Goal: Information Seeking & Learning: Get advice/opinions

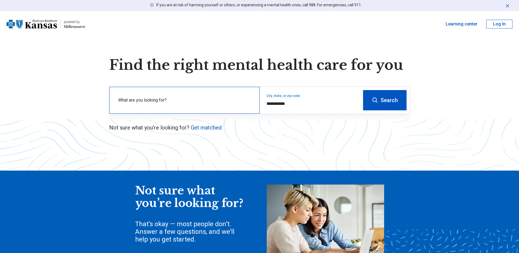
drag, startPoint x: 0, startPoint y: 0, endPoint x: 133, endPoint y: 103, distance: 168.0
click at [133, 103] on label "What are you looking for?" at bounding box center [185, 100] width 135 height 7
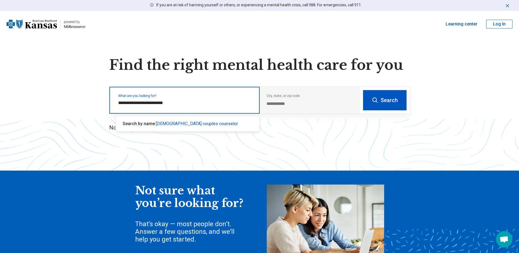
type input "**********"
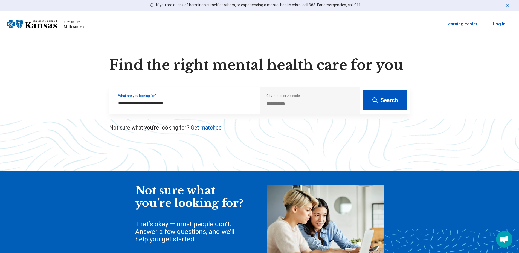
click at [381, 97] on button "Search" at bounding box center [385, 100] width 44 height 20
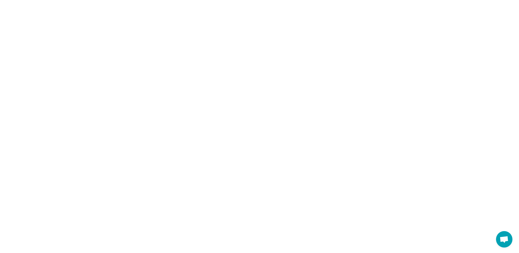
select select "***"
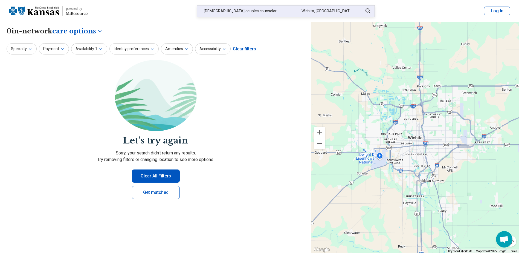
click at [258, 10] on div "christian couples counselor" at bounding box center [245, 10] width 97 height 11
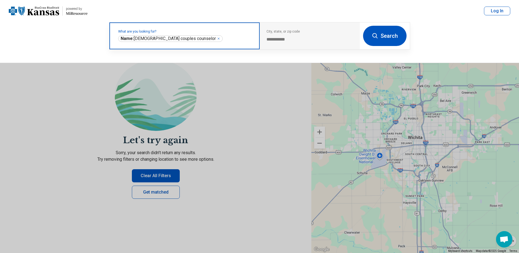
click at [217, 39] on icon "Remove" at bounding box center [218, 38] width 3 height 3
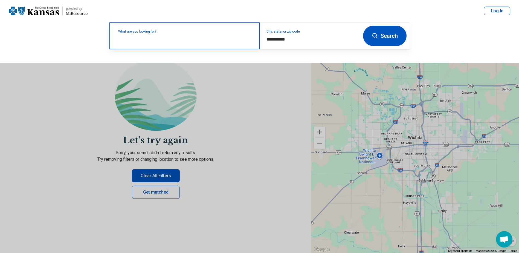
click at [188, 33] on label "What are you looking for?" at bounding box center [185, 31] width 135 height 3
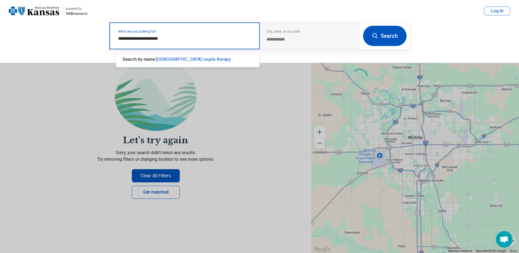
type input "**********"
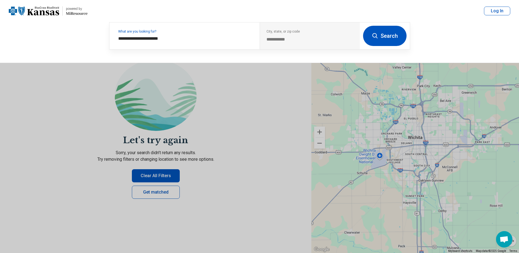
click at [391, 36] on button "Search" at bounding box center [385, 36] width 44 height 20
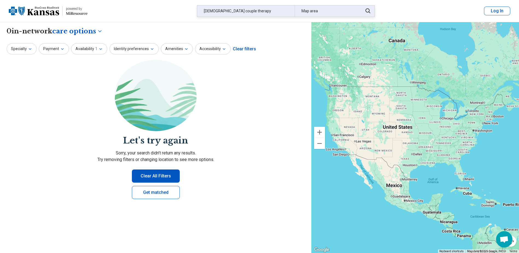
click at [250, 12] on div "christian couple therapy" at bounding box center [245, 10] width 97 height 11
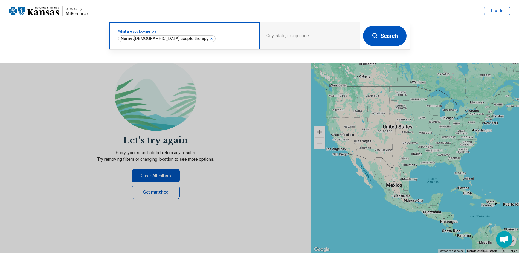
click at [211, 39] on icon "Remove" at bounding box center [212, 39] width 2 height 2
click at [182, 33] on label "What are you looking for?" at bounding box center [185, 31] width 135 height 3
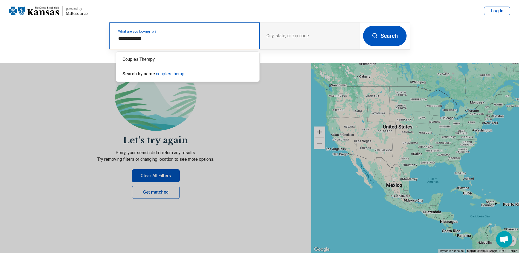
type input "**********"
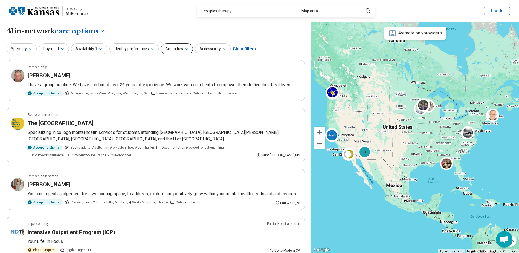
click at [180, 50] on button "Amenities" at bounding box center [177, 48] width 32 height 11
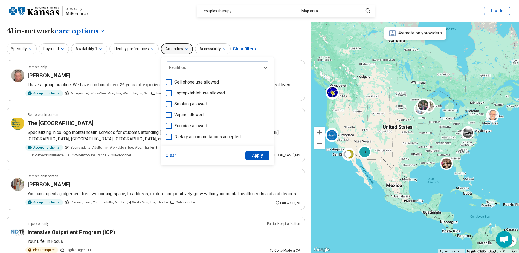
click at [180, 49] on button "Amenities" at bounding box center [177, 48] width 32 height 11
click at [150, 48] on icon "button" at bounding box center [152, 49] width 4 height 4
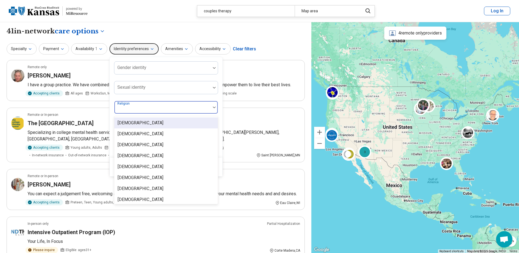
click at [211, 107] on div at bounding box center [214, 108] width 7 height 2
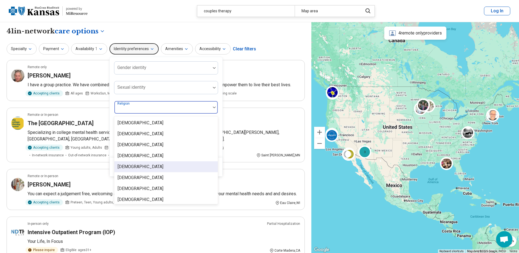
click at [176, 166] on div "[DEMOGRAPHIC_DATA]" at bounding box center [165, 166] width 103 height 11
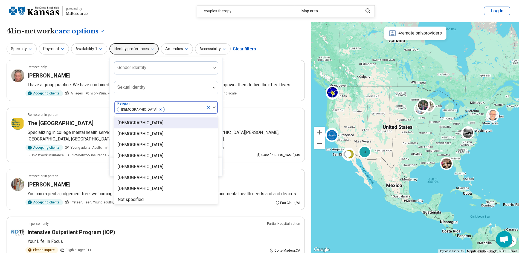
click at [270, 47] on div "Specialty Payment Availability 1 Identity preferences Gender identity Sexual id…" at bounding box center [156, 48] width 298 height 13
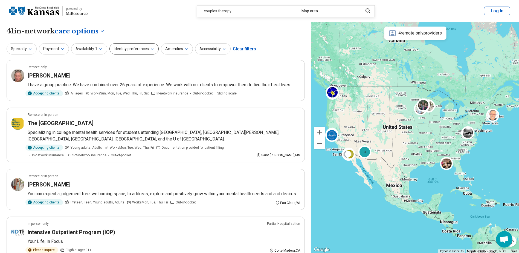
click at [150, 49] on icon "button" at bounding box center [152, 49] width 4 height 4
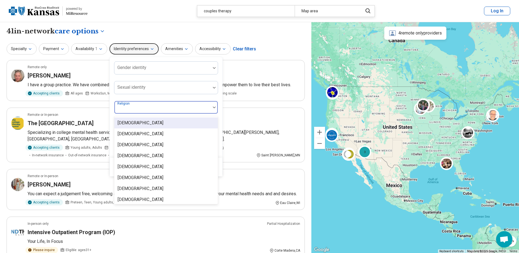
click at [145, 109] on div at bounding box center [163, 110] width 92 height 8
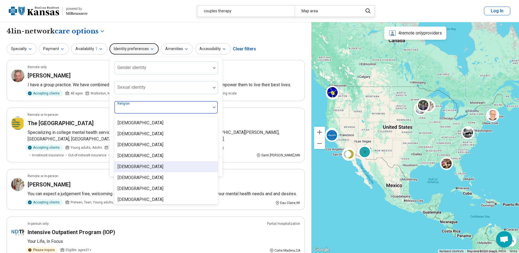
click at [136, 170] on div "[DEMOGRAPHIC_DATA]" at bounding box center [141, 166] width 46 height 7
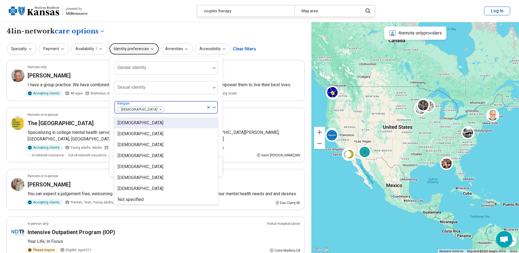
click at [170, 105] on div "[DEMOGRAPHIC_DATA]" at bounding box center [160, 107] width 92 height 12
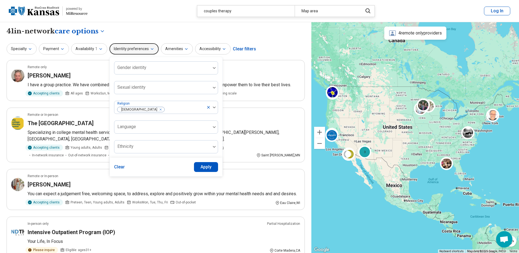
click at [204, 167] on button "Apply" at bounding box center [206, 167] width 24 height 10
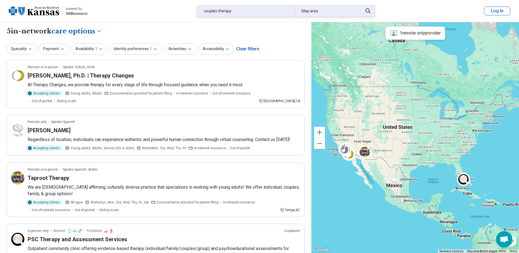
click at [307, 13] on div "Map area" at bounding box center [327, 10] width 65 height 11
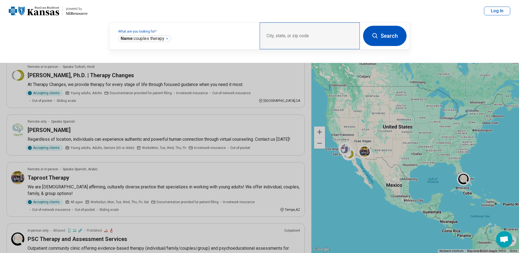
click at [285, 37] on div "City, state, or zip code" at bounding box center [310, 35] width 100 height 27
click at [446, 31] on div "**********" at bounding box center [259, 42] width 519 height 41
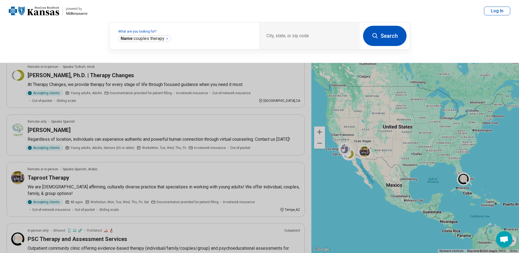
click at [62, 37] on div "**********" at bounding box center [259, 42] width 519 height 41
click at [304, 110] on button at bounding box center [259, 126] width 519 height 253
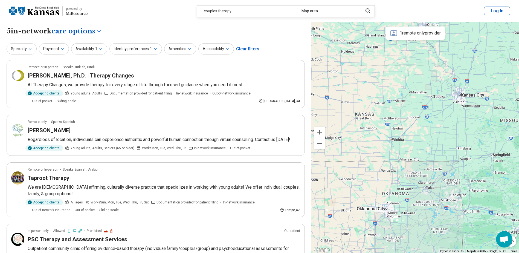
drag, startPoint x: 471, startPoint y: 138, endPoint x: 372, endPoint y: 133, distance: 98.4
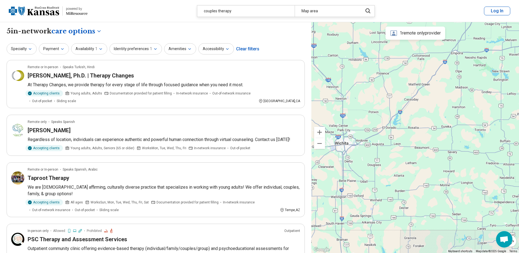
drag, startPoint x: 365, startPoint y: 169, endPoint x: 397, endPoint y: 166, distance: 32.3
click at [397, 166] on div at bounding box center [416, 137] width 208 height 231
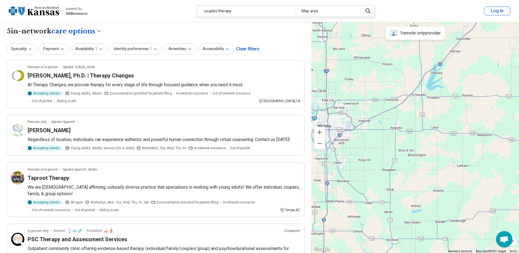
click at [339, 164] on div at bounding box center [416, 137] width 208 height 231
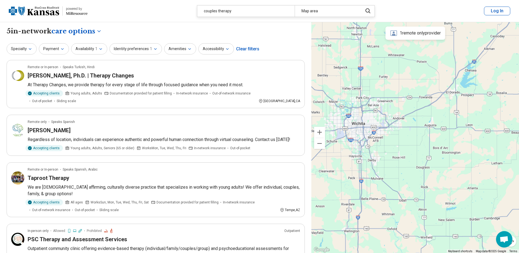
drag, startPoint x: 339, startPoint y: 164, endPoint x: 373, endPoint y: 162, distance: 34.9
click at [373, 162] on div at bounding box center [416, 137] width 208 height 231
click at [27, 50] on button "Specialty" at bounding box center [22, 48] width 30 height 11
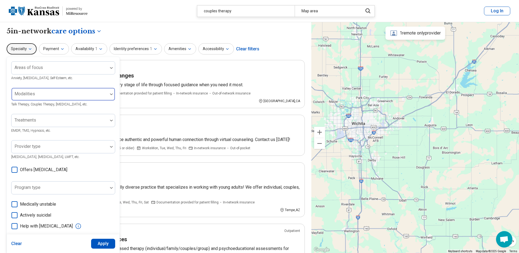
click at [48, 93] on div at bounding box center [60, 97] width 92 height 8
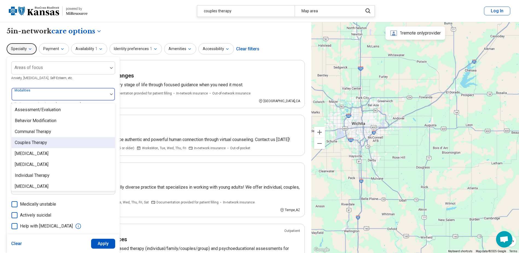
click at [43, 143] on div "Couples Therapy" at bounding box center [31, 142] width 32 height 7
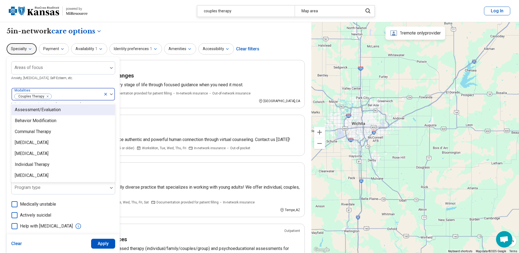
click at [71, 93] on div at bounding box center [76, 97] width 49 height 8
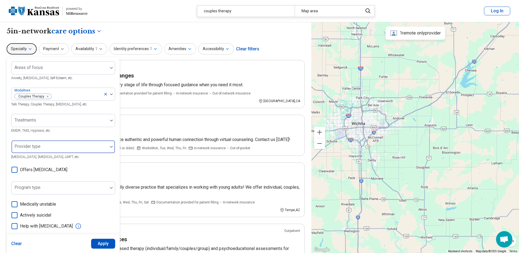
click at [60, 144] on div at bounding box center [59, 147] width 96 height 12
click at [76, 145] on div at bounding box center [60, 149] width 92 height 8
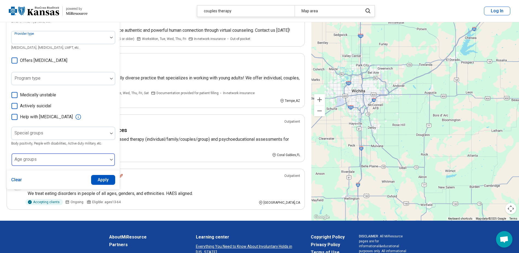
scroll to position [110, 0]
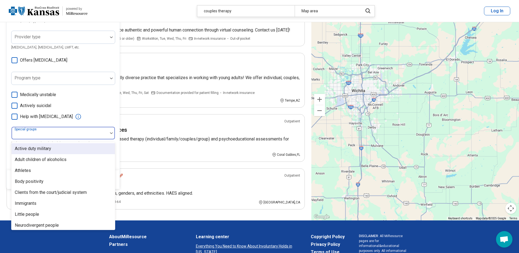
click at [38, 131] on div "Special groups" at bounding box center [63, 132] width 104 height 13
click at [92, 103] on label "Actively suicidal" at bounding box center [63, 105] width 104 height 7
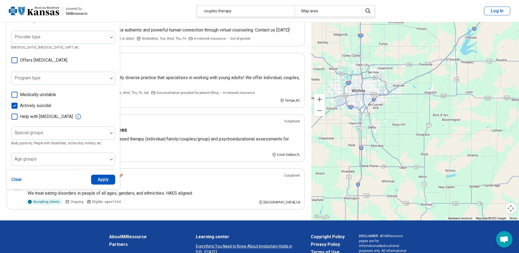
scroll to position [3, 0]
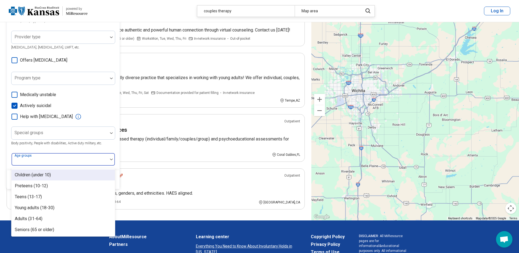
click at [68, 160] on div at bounding box center [60, 162] width 92 height 8
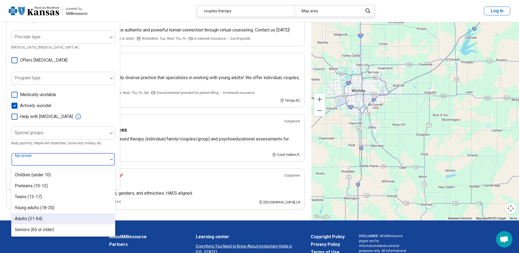
click at [59, 220] on div "Adults (31-64)" at bounding box center [62, 218] width 103 height 11
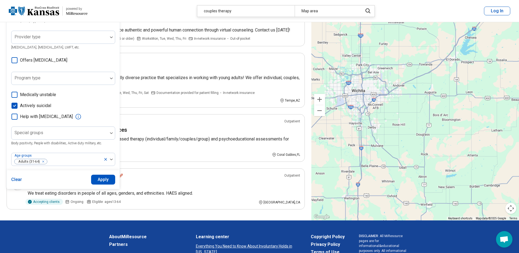
click at [100, 99] on div "Medically unstable Actively suicidal Help with activities of daily living" at bounding box center [63, 105] width 104 height 28
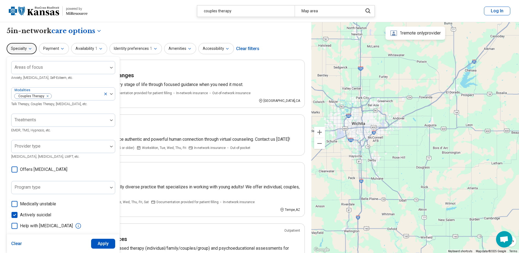
scroll to position [0, 0]
click at [61, 122] on div at bounding box center [60, 123] width 92 height 8
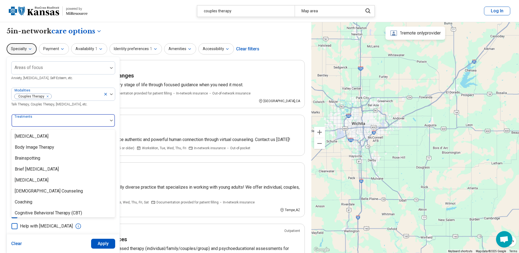
scroll to position [164, 0]
click at [77, 81] on div "Areas of focus Anxiety, Depression, Self-Esteem, etc. Modalities Couples Therap…" at bounding box center [63, 168] width 104 height 214
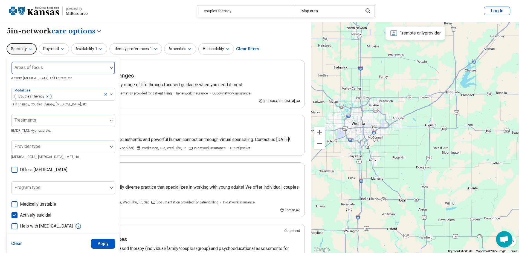
click at [62, 70] on div at bounding box center [60, 70] width 92 height 8
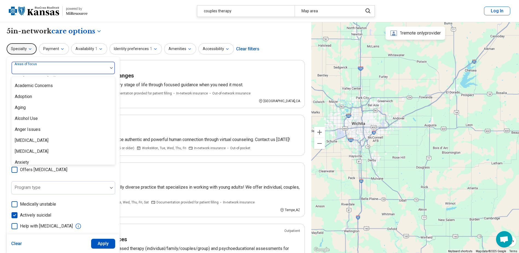
scroll to position [0, 0]
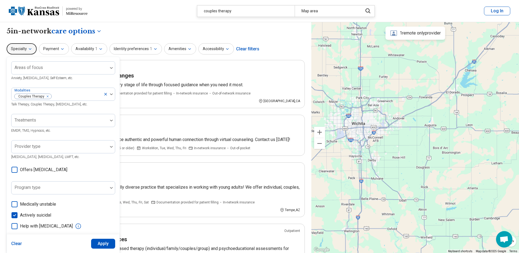
click at [122, 27] on div "**********" at bounding box center [156, 31] width 298 height 9
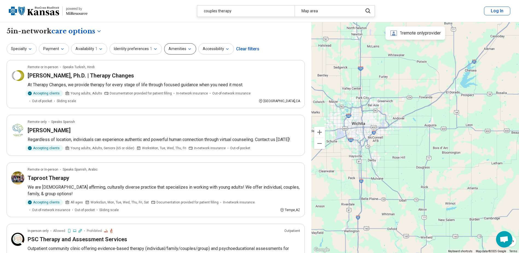
click at [181, 50] on button "Amenities" at bounding box center [180, 48] width 32 height 11
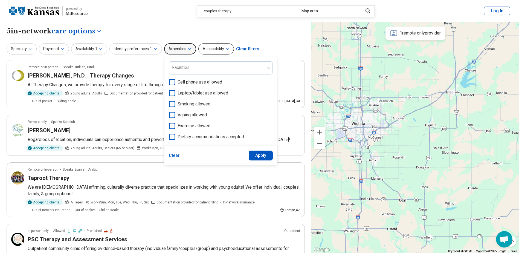
click at [220, 49] on button "Accessibility" at bounding box center [217, 48] width 36 height 11
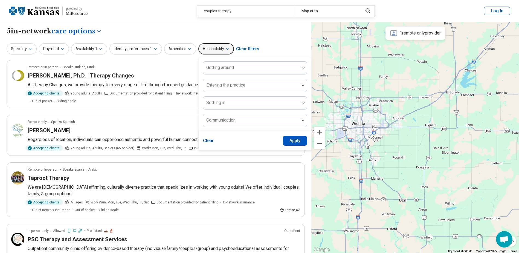
click at [197, 26] on div "**********" at bounding box center [156, 176] width 312 height 308
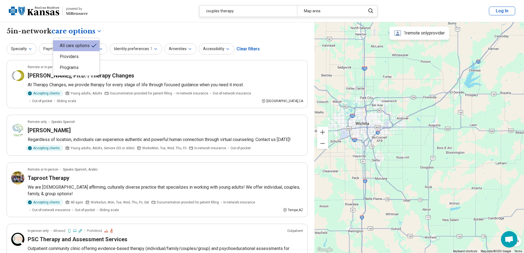
click at [97, 31] on body "**********" at bounding box center [262, 239] width 524 height 479
click at [71, 57] on div "Providers" at bounding box center [76, 56] width 46 height 11
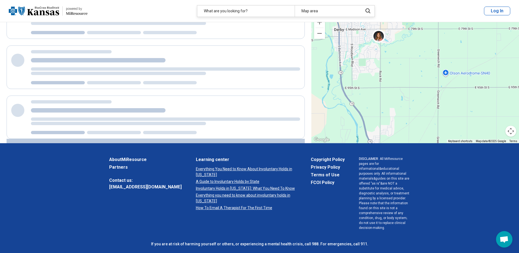
scroll to position [142, 0]
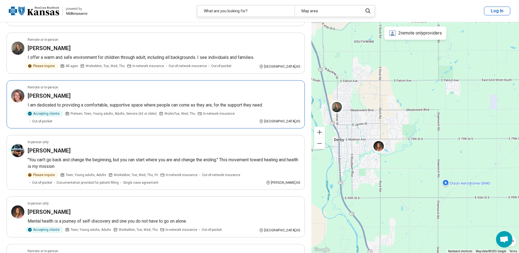
scroll to position [520, 0]
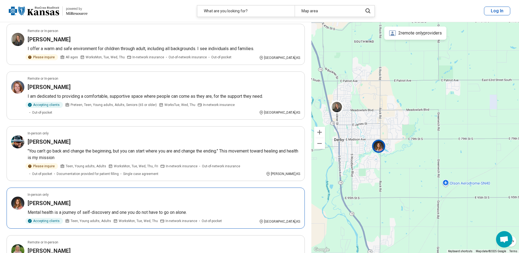
click at [54, 199] on h3 "Penny Tofflemeyer" at bounding box center [49, 203] width 43 height 8
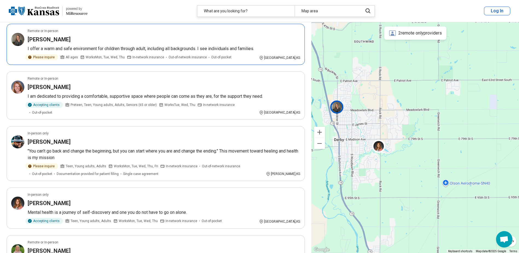
click at [182, 46] on p "I offer a warm and safe environment for children through adult, including all b…" at bounding box center [164, 48] width 273 height 7
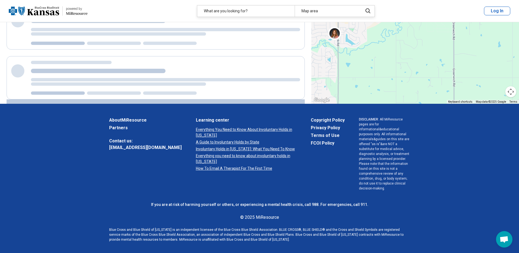
scroll to position [217, 0]
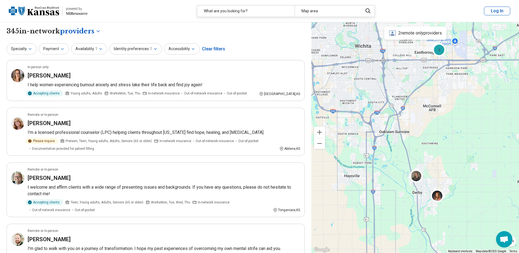
drag, startPoint x: 369, startPoint y: 84, endPoint x: 406, endPoint y: 150, distance: 76.1
click at [406, 150] on div "2 2" at bounding box center [416, 137] width 208 height 231
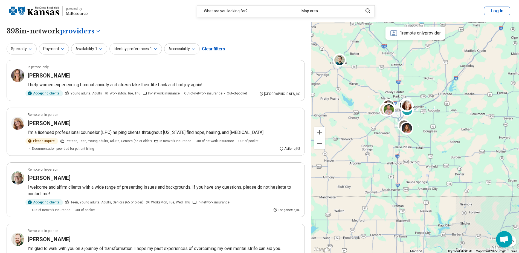
drag, startPoint x: 343, startPoint y: 113, endPoint x: 361, endPoint y: 122, distance: 20.2
click at [372, 125] on div "2 2" at bounding box center [416, 137] width 208 height 231
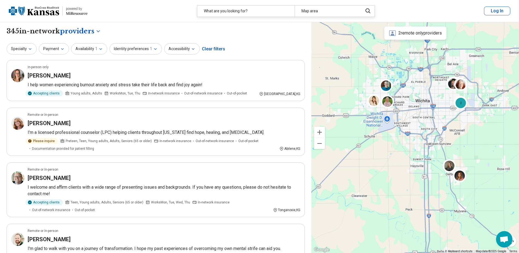
drag, startPoint x: 397, startPoint y: 120, endPoint x: 301, endPoint y: 111, distance: 96.6
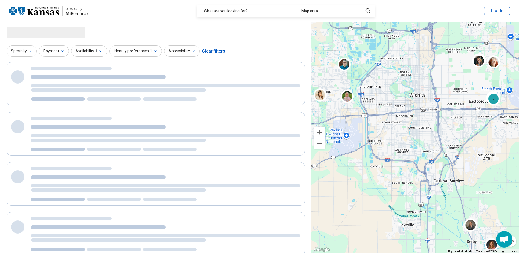
select select "********"
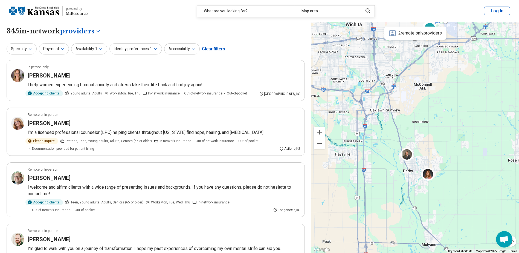
drag, startPoint x: 407, startPoint y: 138, endPoint x: 306, endPoint y: 54, distance: 131.6
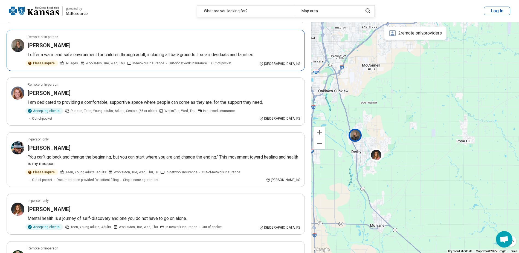
scroll to position [575, 0]
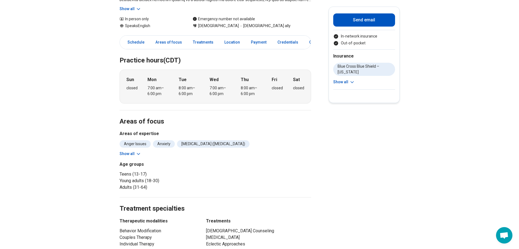
scroll to position [137, 0]
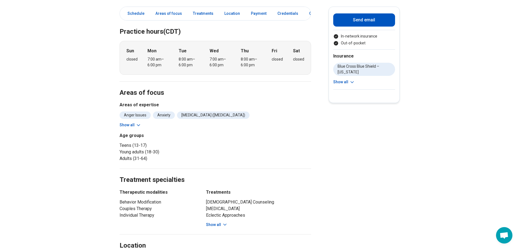
click at [140, 126] on icon at bounding box center [138, 124] width 3 height 1
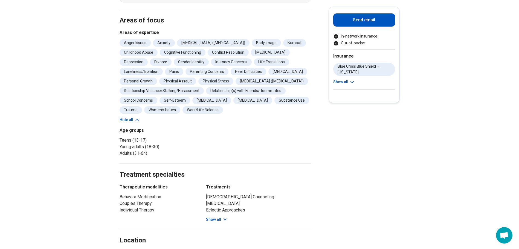
scroll to position [219, 0]
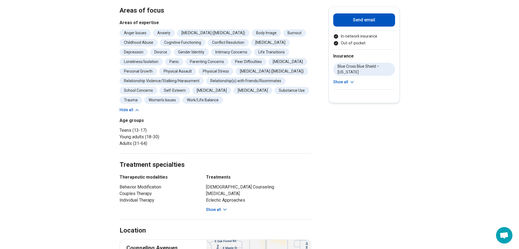
click at [225, 209] on icon at bounding box center [225, 209] width 3 height 1
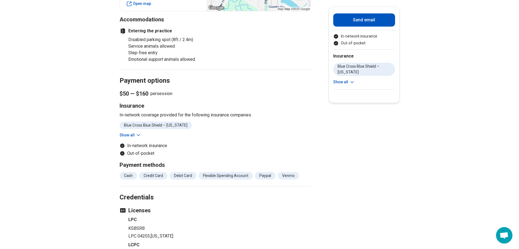
scroll to position [575, 0]
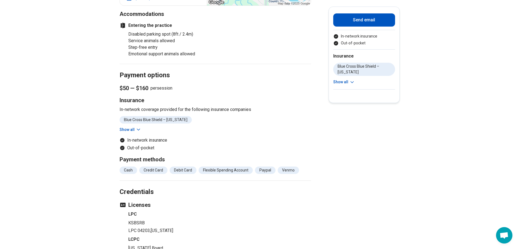
click at [135, 133] on button "Show all" at bounding box center [131, 130] width 22 height 6
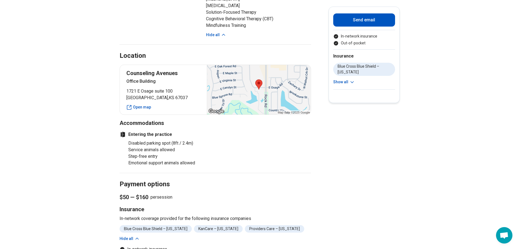
scroll to position [465, 0]
click at [349, 81] on button "Show all" at bounding box center [344, 82] width 22 height 6
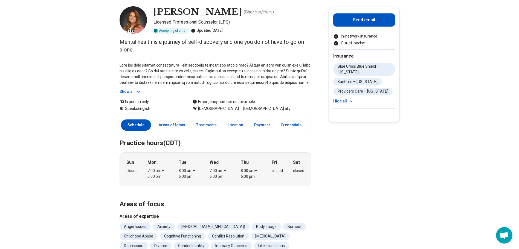
scroll to position [0, 0]
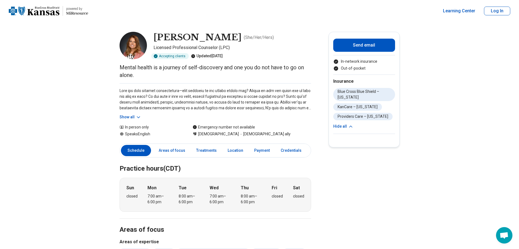
click at [131, 117] on button "Show all" at bounding box center [131, 117] width 22 height 6
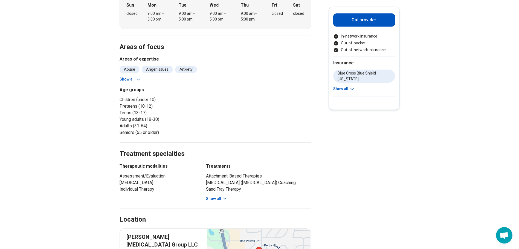
scroll to position [164, 0]
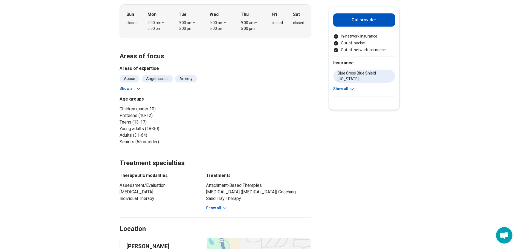
click at [218, 211] on button "Show all" at bounding box center [217, 208] width 22 height 6
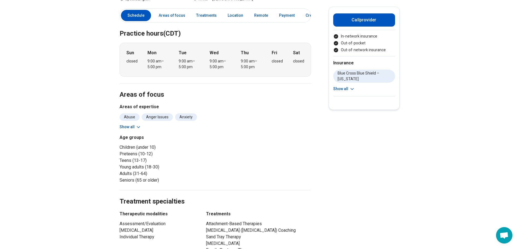
scroll to position [110, 0]
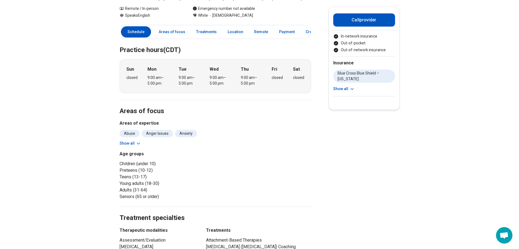
click at [138, 143] on icon at bounding box center [138, 143] width 5 height 5
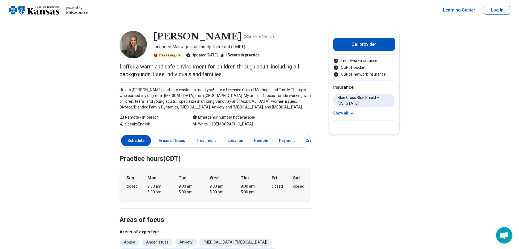
scroll to position [0, 0]
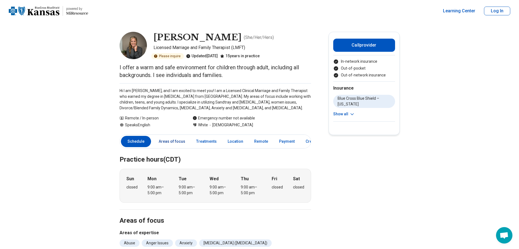
click at [172, 142] on link "Areas of focus" at bounding box center [172, 141] width 33 height 11
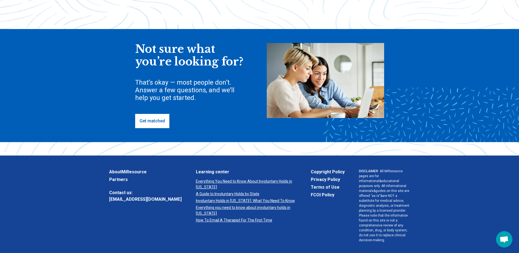
scroll to position [164, 0]
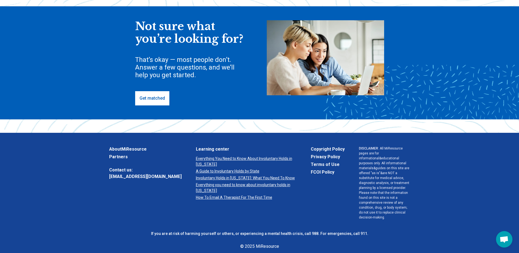
click at [159, 102] on link "Get matched" at bounding box center [152, 98] width 34 height 14
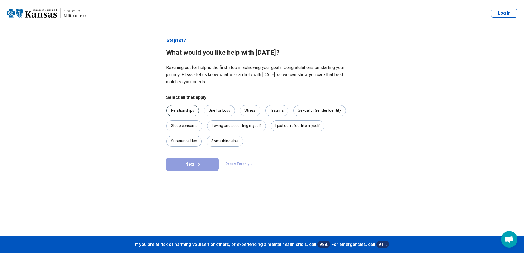
click at [185, 110] on div "Relationships" at bounding box center [182, 110] width 33 height 11
click at [191, 143] on div "Substance Use" at bounding box center [183, 141] width 35 height 11
click at [270, 108] on div "Trauma" at bounding box center [276, 110] width 23 height 11
click at [246, 105] on div "Stress" at bounding box center [250, 110] width 21 height 11
click at [200, 164] on icon at bounding box center [198, 164] width 7 height 7
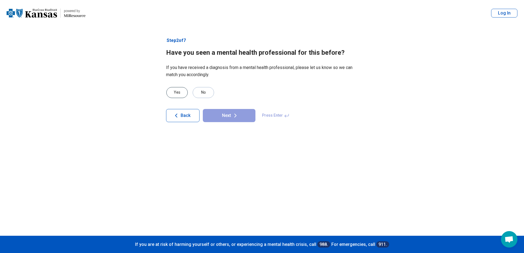
click at [181, 92] on div "Yes" at bounding box center [176, 92] width 21 height 11
click at [224, 114] on button "Next" at bounding box center [229, 115] width 53 height 13
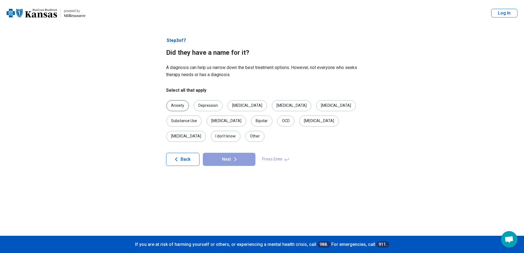
click at [174, 105] on div "Anxiety" at bounding box center [177, 105] width 22 height 11
click at [206, 104] on div "Depression" at bounding box center [208, 105] width 29 height 11
click at [229, 104] on div "PTSD" at bounding box center [246, 105] width 39 height 11
click at [202, 116] on div "Substance Use" at bounding box center [183, 121] width 35 height 11
click at [231, 153] on button "Next" at bounding box center [229, 159] width 53 height 13
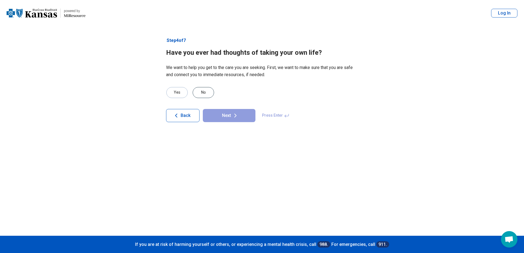
click at [204, 94] on div "No" at bounding box center [202, 92] width 21 height 11
click at [229, 118] on button "Next" at bounding box center [229, 115] width 53 height 13
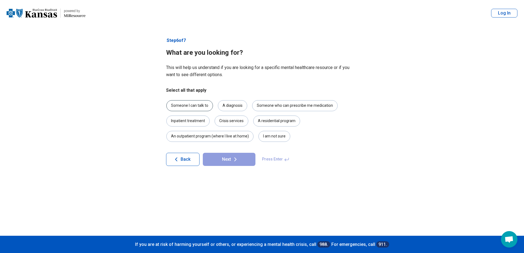
click at [203, 102] on div "Someone I can talk to" at bounding box center [189, 105] width 47 height 11
click at [232, 160] on icon at bounding box center [235, 159] width 7 height 7
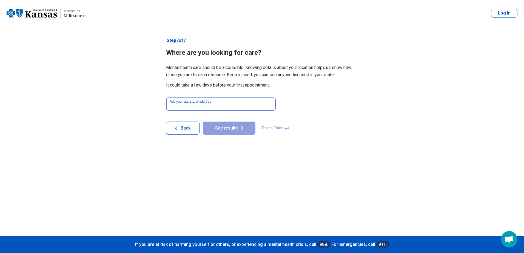
click at [192, 103] on input at bounding box center [221, 103] width 110 height 13
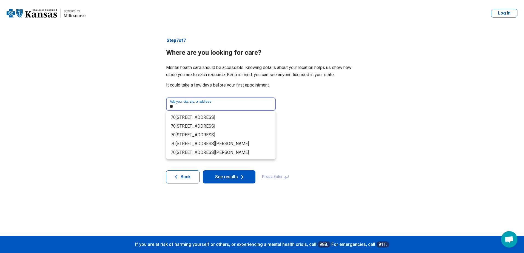
type input "*"
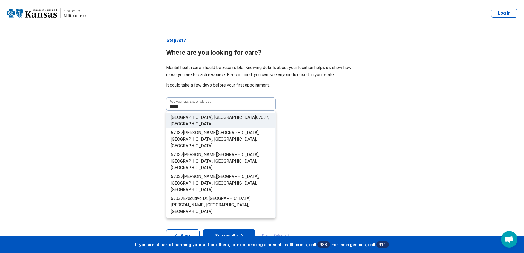
click at [189, 119] on span "Derby, KS" at bounding box center [213, 117] width 85 height 5
type input "**********"
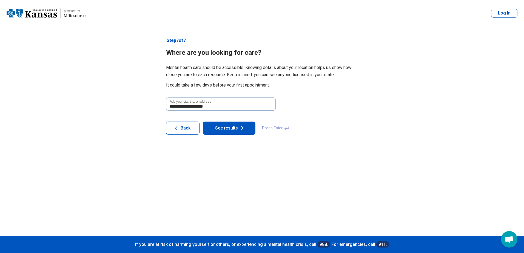
click at [230, 130] on button "See results" at bounding box center [229, 128] width 53 height 13
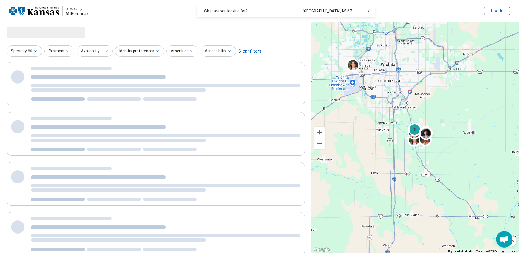
select select "***"
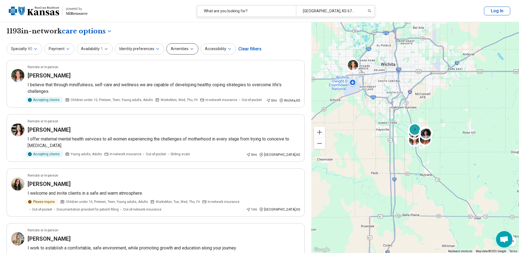
click at [185, 48] on button "Amenities" at bounding box center [182, 48] width 32 height 11
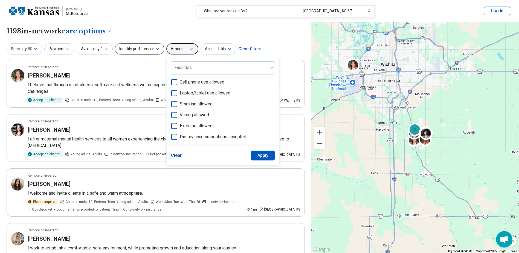
click at [152, 48] on button "Identity preferences" at bounding box center [139, 48] width 49 height 11
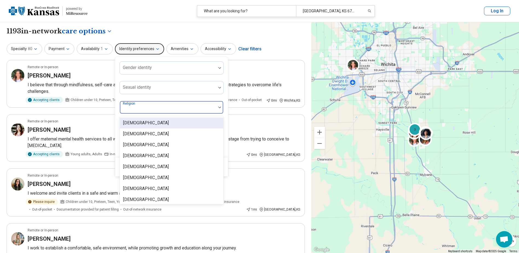
click at [146, 108] on div at bounding box center [168, 110] width 92 height 8
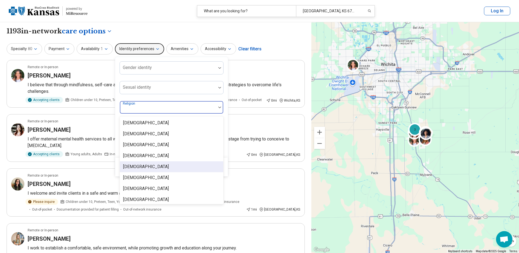
click at [144, 168] on div "[DEMOGRAPHIC_DATA]" at bounding box center [171, 166] width 103 height 11
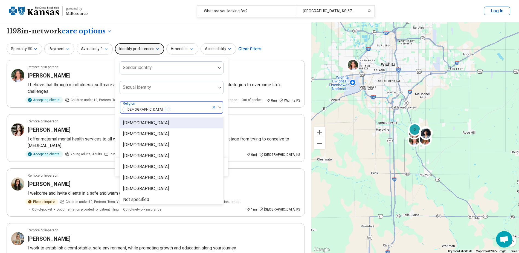
click at [174, 107] on div at bounding box center [190, 110] width 39 height 8
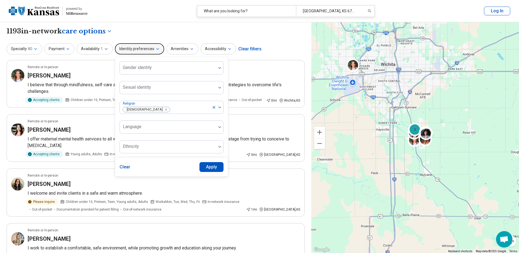
click at [209, 167] on button "Apply" at bounding box center [212, 167] width 24 height 10
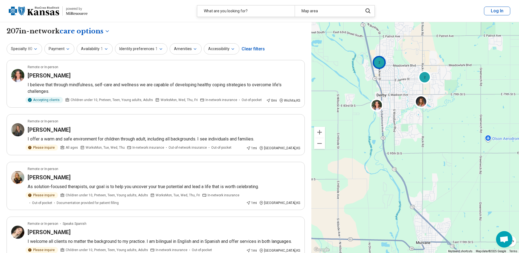
click at [381, 63] on div "2" at bounding box center [379, 62] width 13 height 13
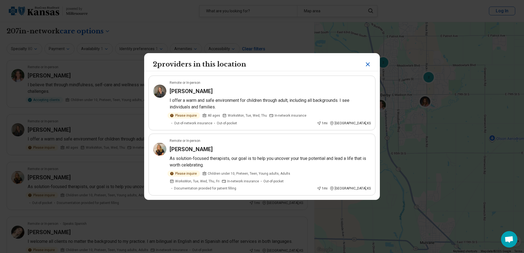
click at [365, 62] on icon "Close" at bounding box center [367, 64] width 7 height 7
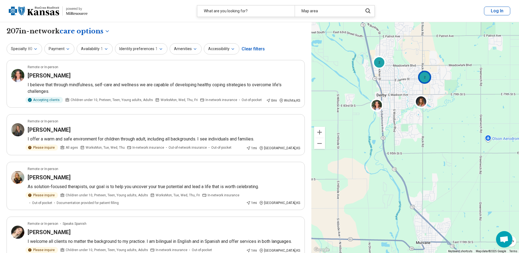
click at [426, 79] on div "2" at bounding box center [424, 77] width 13 height 13
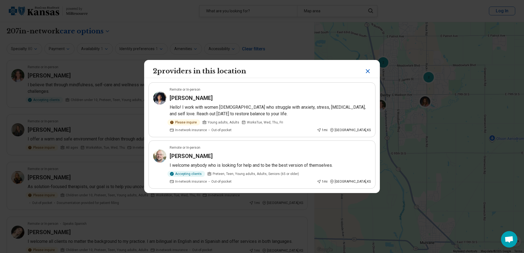
click at [366, 70] on icon "Close" at bounding box center [367, 71] width 3 height 3
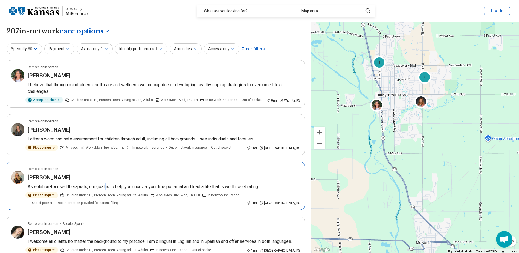
click at [105, 184] on p "As solution-focused therapists, our goal is to help you uncover your true poten…" at bounding box center [164, 186] width 273 height 7
click at [379, 65] on div "2" at bounding box center [379, 62] width 13 height 13
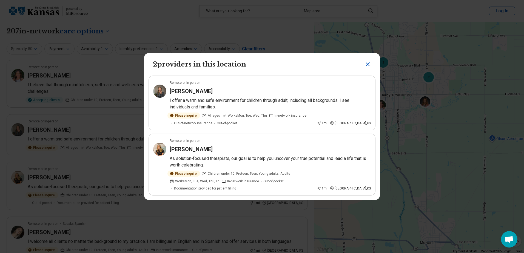
click at [365, 63] on icon "Close" at bounding box center [367, 64] width 7 height 7
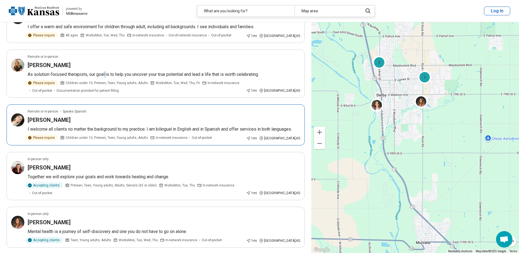
scroll to position [137, 0]
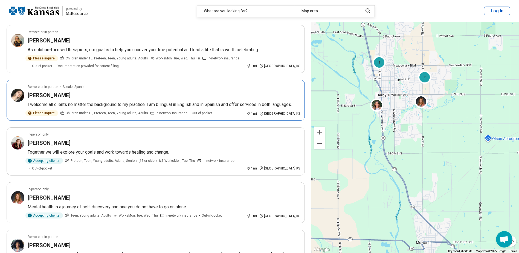
click at [150, 107] on p "I welcome all clients no matter the background to my practice. I am bilingual i…" at bounding box center [164, 104] width 273 height 7
click at [176, 145] on div "[PERSON_NAME]" at bounding box center [164, 143] width 273 height 8
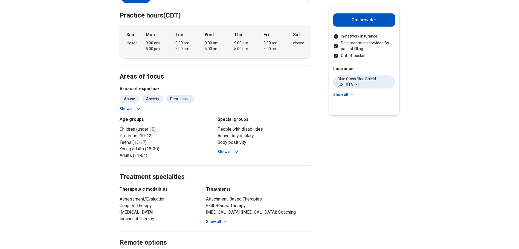
scroll to position [164, 0]
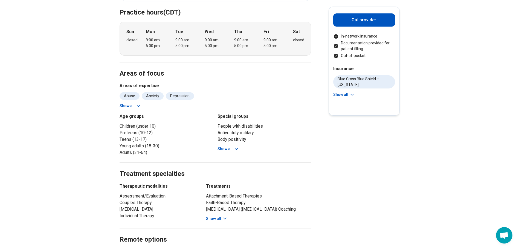
click at [234, 148] on button "Show all" at bounding box center [229, 149] width 22 height 6
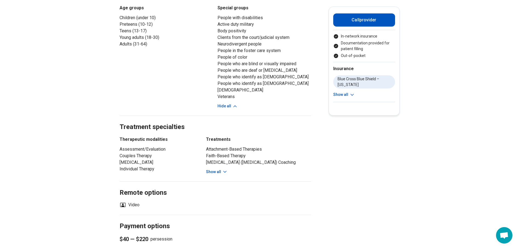
scroll to position [274, 0]
click at [218, 174] on button "Show all" at bounding box center [217, 171] width 22 height 6
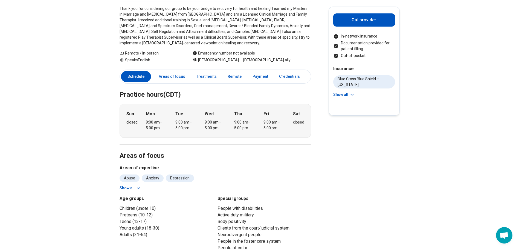
scroll to position [0, 0]
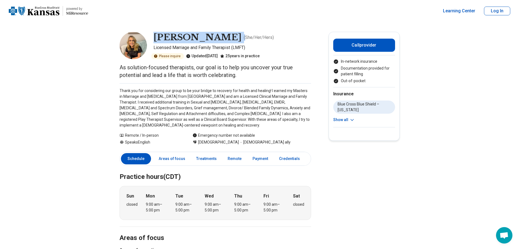
drag, startPoint x: 160, startPoint y: 36, endPoint x: 211, endPoint y: 39, distance: 50.2
click at [211, 39] on div "[PERSON_NAME] ( She/Her/Hers ) Licensed Marriage and Family Therapist (LMFT) Pl…" at bounding box center [216, 45] width 192 height 27
click at [186, 102] on p "Thank you for considering our group to be your bridge to recovery for health an…" at bounding box center [216, 108] width 192 height 40
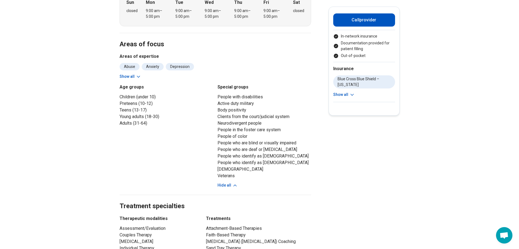
scroll to position [192, 0]
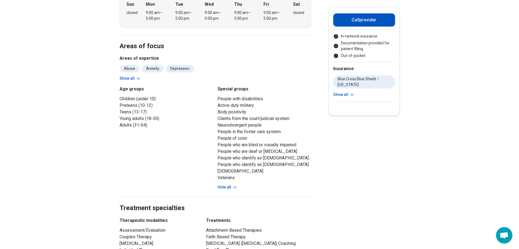
click at [135, 79] on button "Show all" at bounding box center [131, 79] width 22 height 6
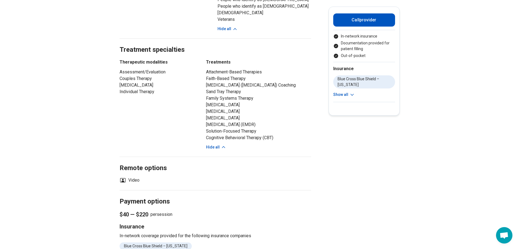
scroll to position [383, 0]
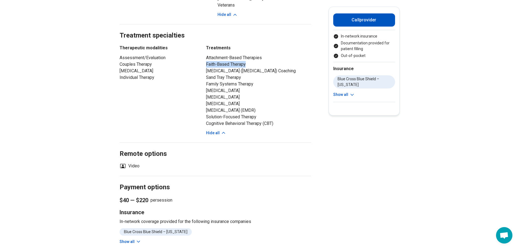
drag, startPoint x: 208, startPoint y: 64, endPoint x: 249, endPoint y: 64, distance: 41.1
click at [249, 64] on div "Therapeutic modalities Assessment/Evaluation Couples Therapy [MEDICAL_DATA] Ind…" at bounding box center [216, 90] width 192 height 91
drag, startPoint x: 208, startPoint y: 110, endPoint x: 299, endPoint y: 109, distance: 90.6
click at [299, 107] on li "[MEDICAL_DATA]" at bounding box center [258, 103] width 105 height 7
drag, startPoint x: 205, startPoint y: 117, endPoint x: 224, endPoint y: 125, distance: 20.7
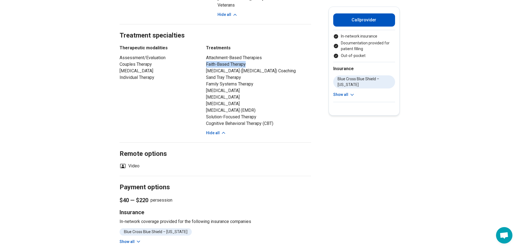
click at [224, 125] on div "Therapeutic modalities Assessment/Evaluation Couples Therapy [MEDICAL_DATA] Ind…" at bounding box center [216, 90] width 192 height 91
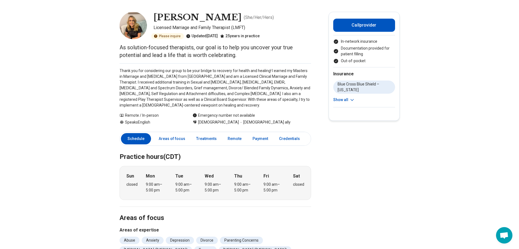
scroll to position [0, 0]
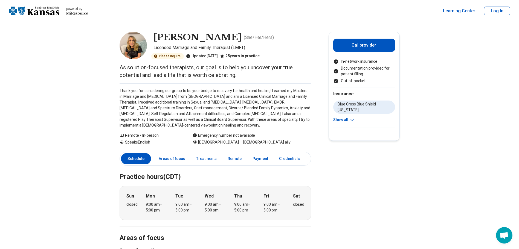
click at [309, 158] on link "Other" at bounding box center [318, 158] width 20 height 11
click at [354, 119] on icon at bounding box center [352, 119] width 5 height 5
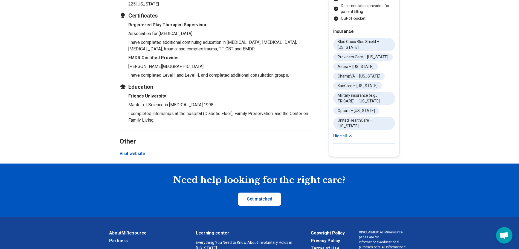
scroll to position [739, 0]
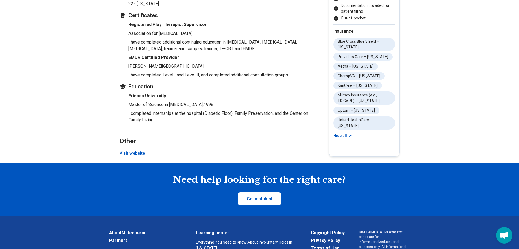
click at [139, 157] on button "Visit website" at bounding box center [132, 153] width 25 height 7
